Goal: Information Seeking & Learning: Learn about a topic

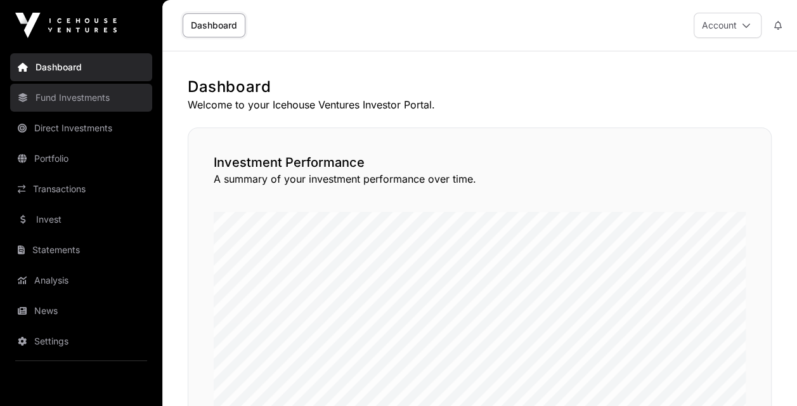
click at [65, 101] on link "Fund Investments" at bounding box center [81, 98] width 142 height 28
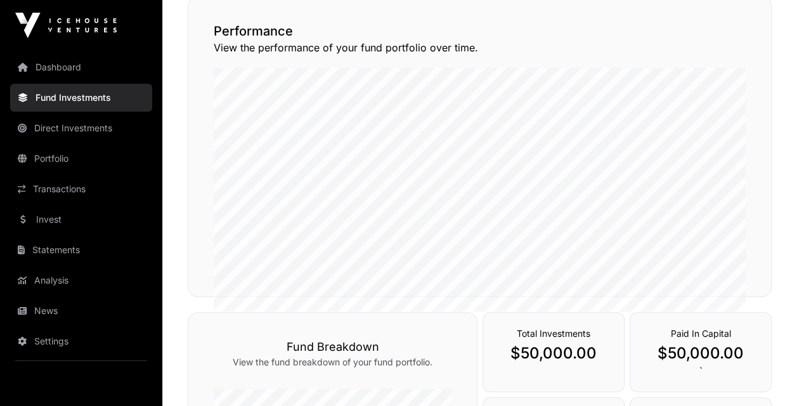
scroll to position [169, 0]
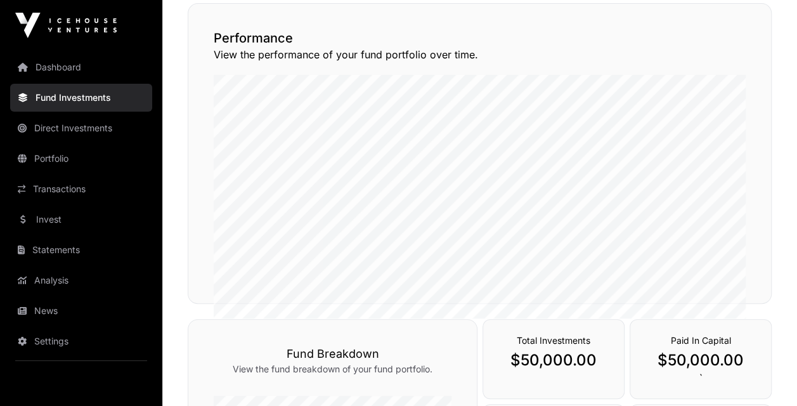
click at [741, 19] on div "Performance View the performance of your fund portfolio over time." at bounding box center [480, 153] width 584 height 301
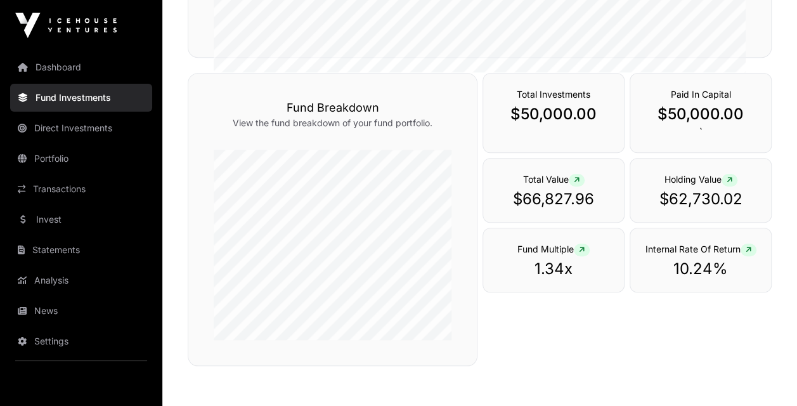
scroll to position [405, 0]
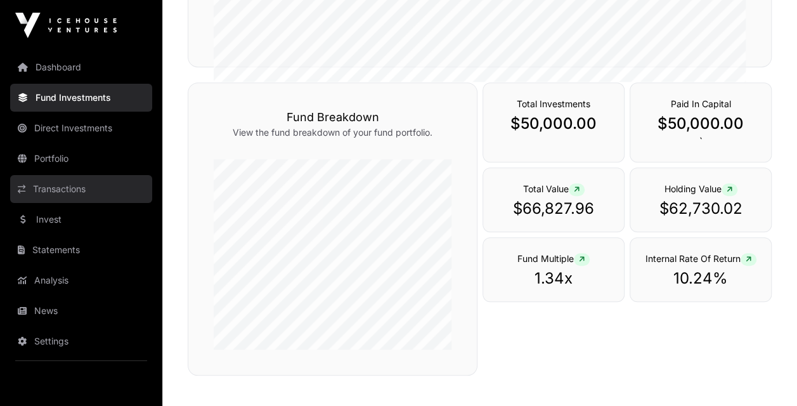
click at [65, 190] on link "Transactions" at bounding box center [81, 189] width 142 height 28
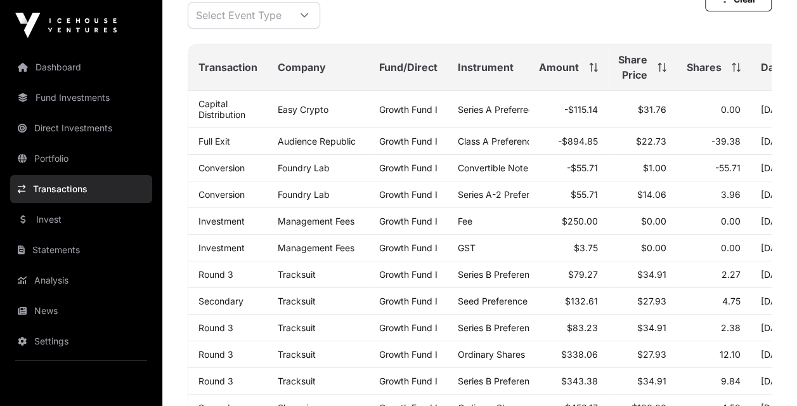
scroll to position [202, 0]
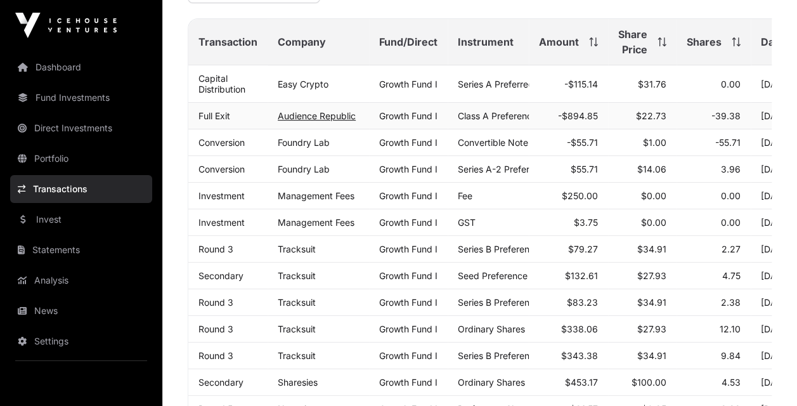
click at [298, 121] on link "Audience Republic" at bounding box center [317, 115] width 78 height 11
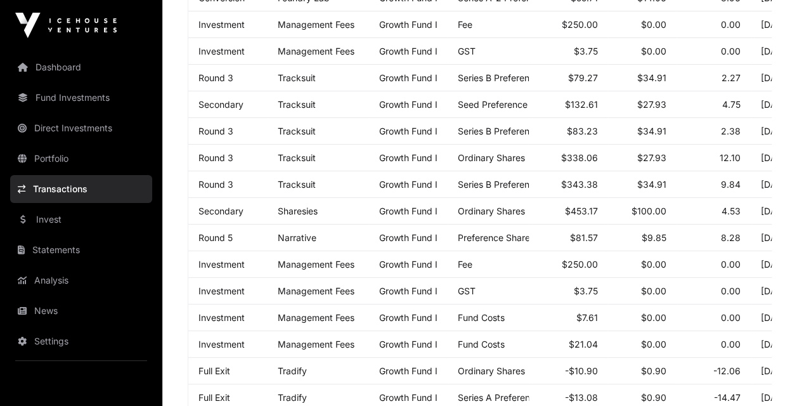
scroll to position [353, 0]
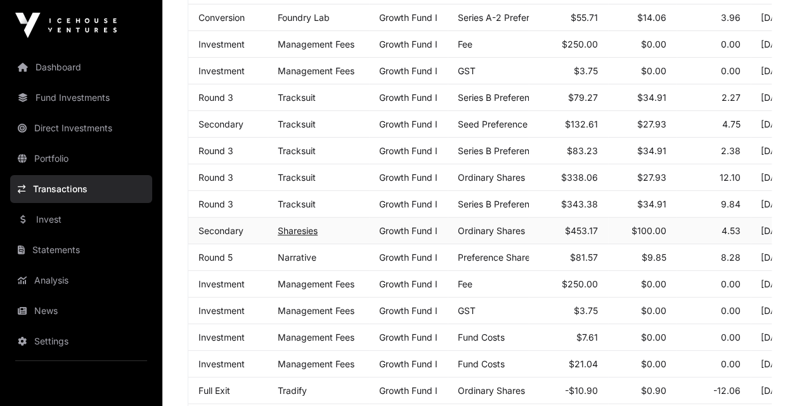
click at [309, 236] on link "Sharesies" at bounding box center [298, 230] width 40 height 11
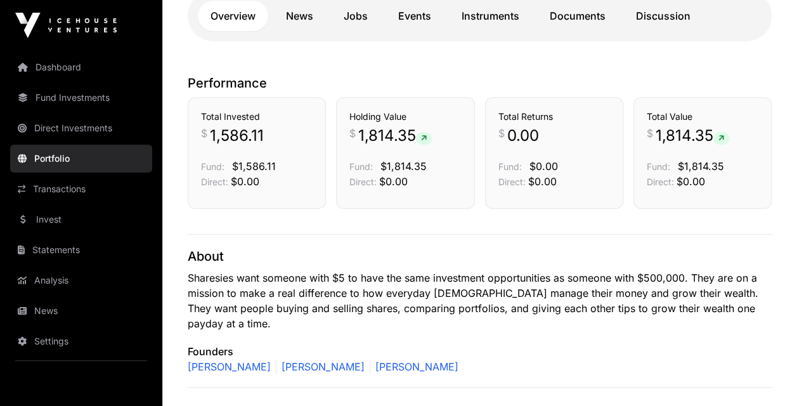
scroll to position [160, 0]
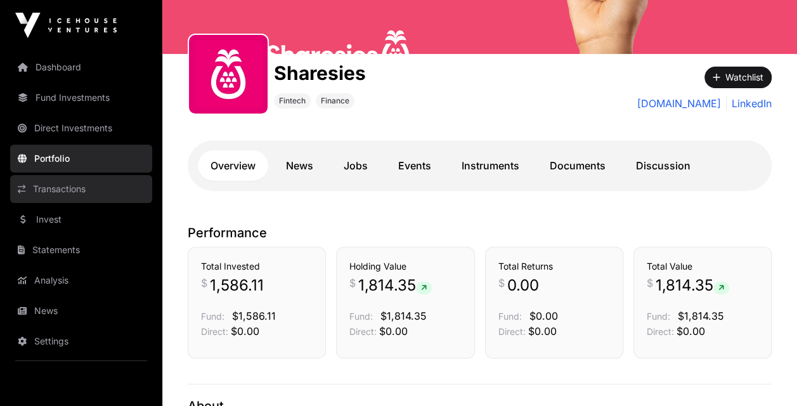
click at [48, 182] on link "Transactions" at bounding box center [81, 189] width 142 height 28
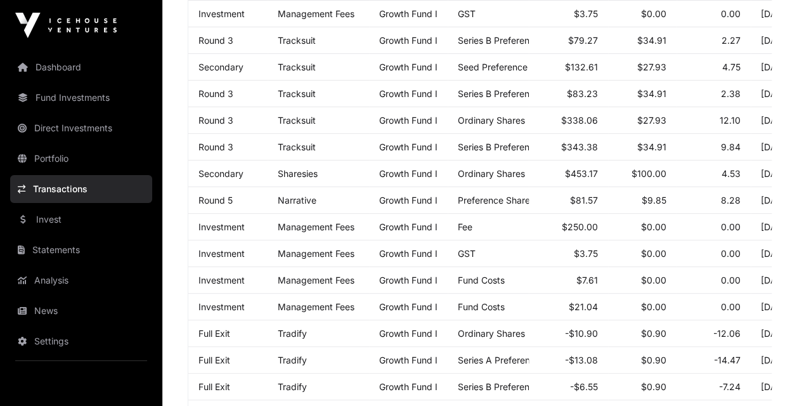
scroll to position [415, 0]
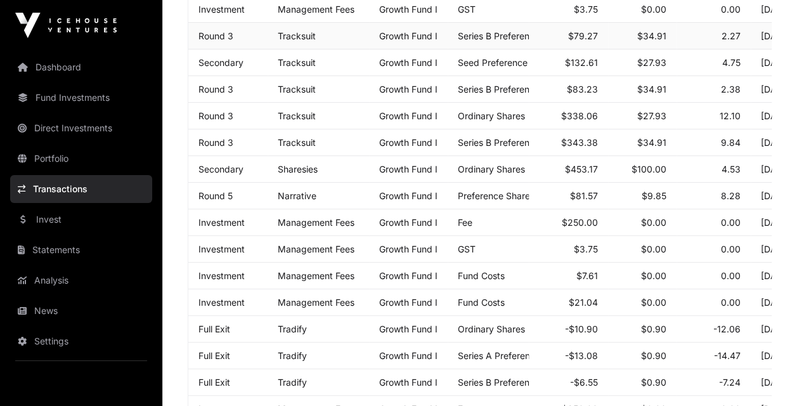
click at [298, 49] on td "Tracksuit" at bounding box center [318, 36] width 101 height 27
click at [298, 41] on link "Tracksuit" at bounding box center [297, 35] width 38 height 11
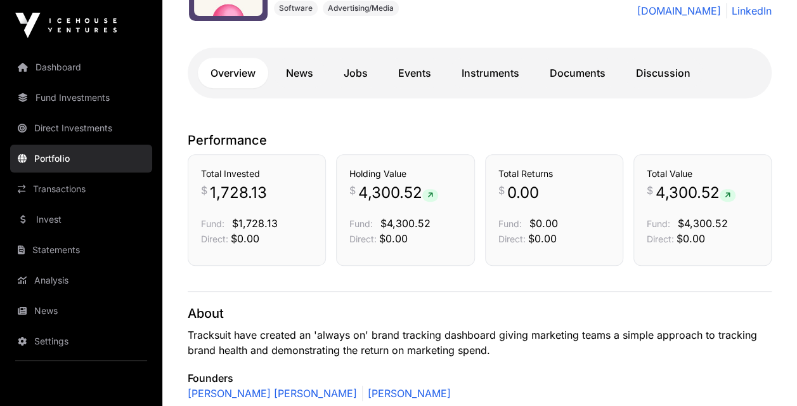
scroll to position [251, 0]
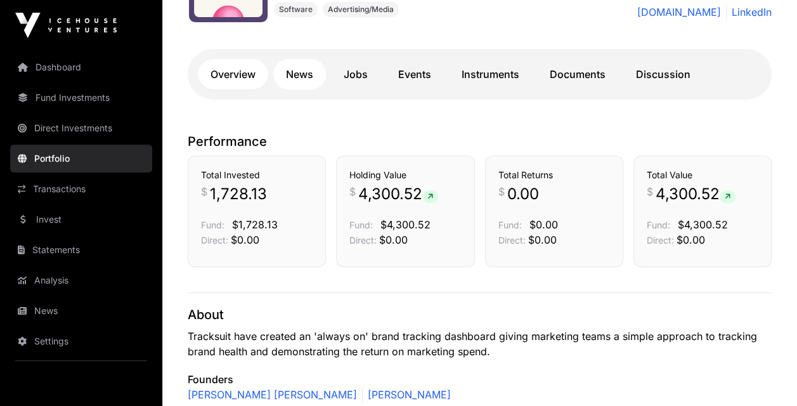
click at [313, 72] on link "News" at bounding box center [299, 74] width 53 height 30
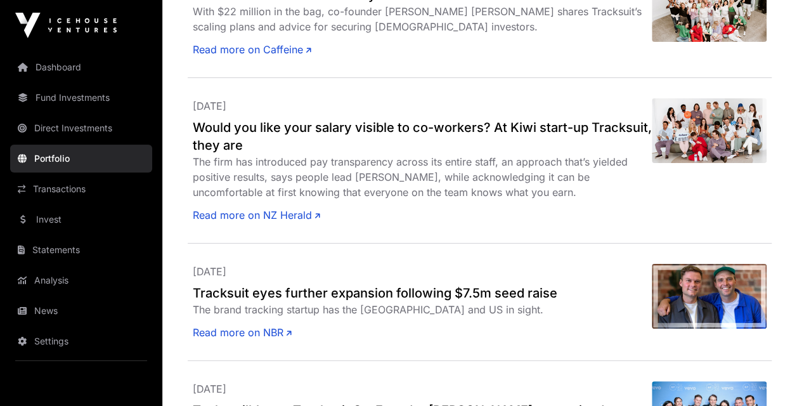
scroll to position [2372, 0]
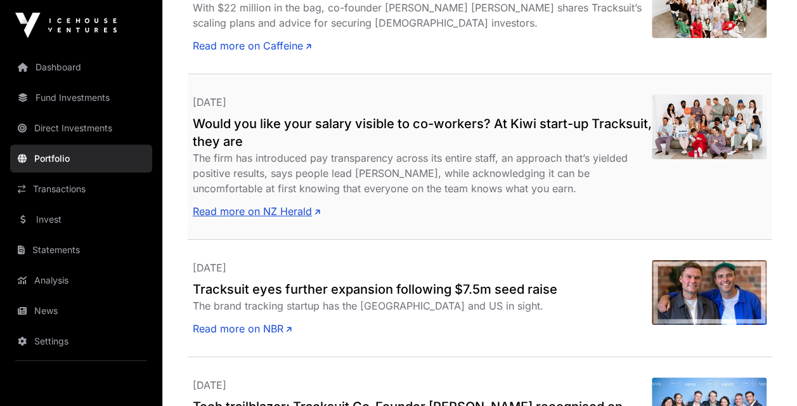
click at [245, 204] on link "Read more on NZ Herald" at bounding box center [256, 211] width 127 height 15
